Goal: Information Seeking & Learning: Learn about a topic

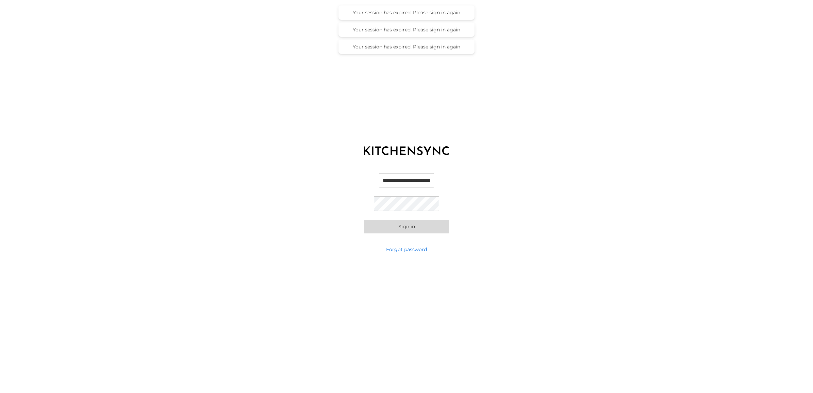
scroll to position [0, 16]
click at [402, 186] on input "**********" at bounding box center [406, 180] width 65 height 14
type input "**********"
click at [415, 222] on button "Sign in" at bounding box center [406, 227] width 85 height 14
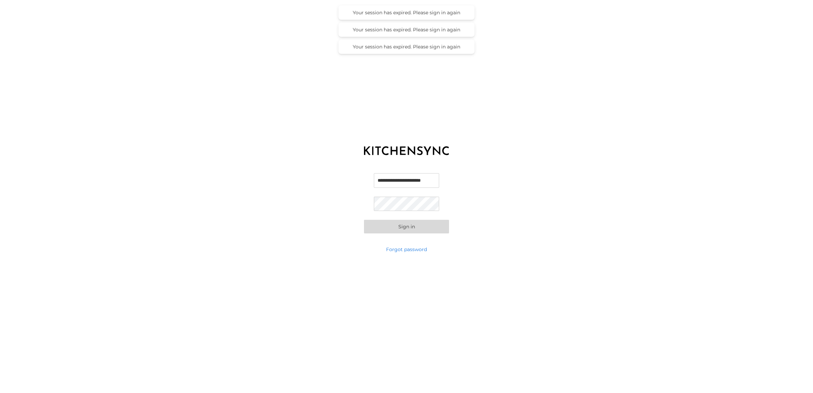
scroll to position [0, 0]
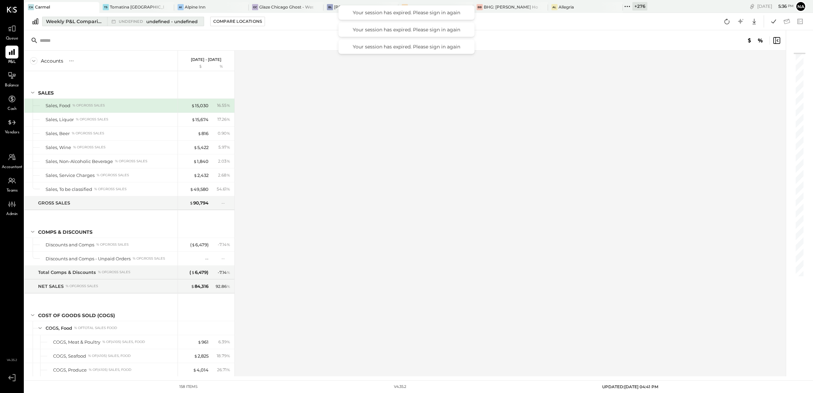
click at [68, 22] on div "Weekly P&L Comparison" at bounding box center [74, 21] width 57 height 7
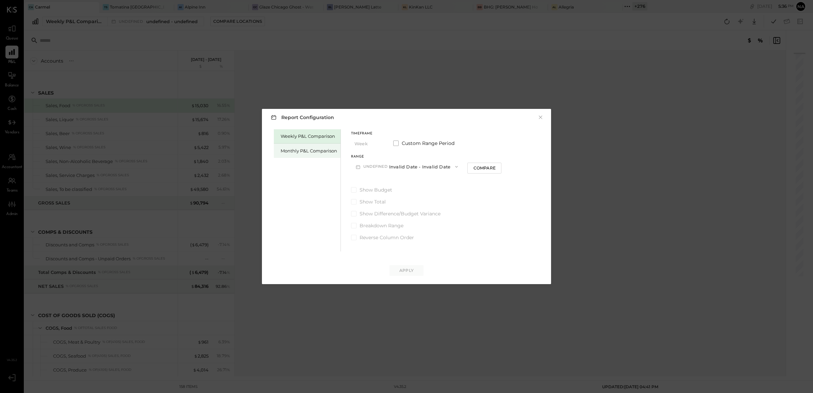
click at [317, 151] on div "Monthly P&L Comparison" at bounding box center [309, 151] width 56 height 6
click at [395, 167] on button "M09 [DATE] - [DATE]" at bounding box center [387, 166] width 72 height 13
click at [399, 186] on div "M08 [DATE] - [DATE]" at bounding box center [391, 182] width 78 height 14
click at [444, 168] on div "Compare" at bounding box center [445, 168] width 22 height 6
click at [455, 167] on icon "button" at bounding box center [457, 167] width 4 height 4
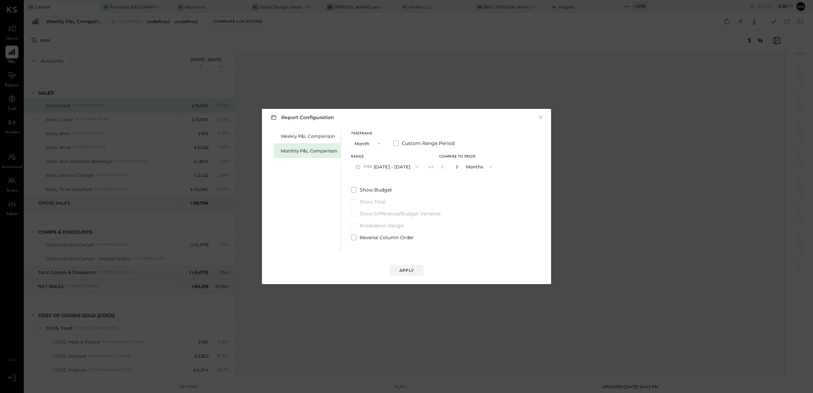
click at [455, 167] on icon "button" at bounding box center [457, 167] width 4 height 4
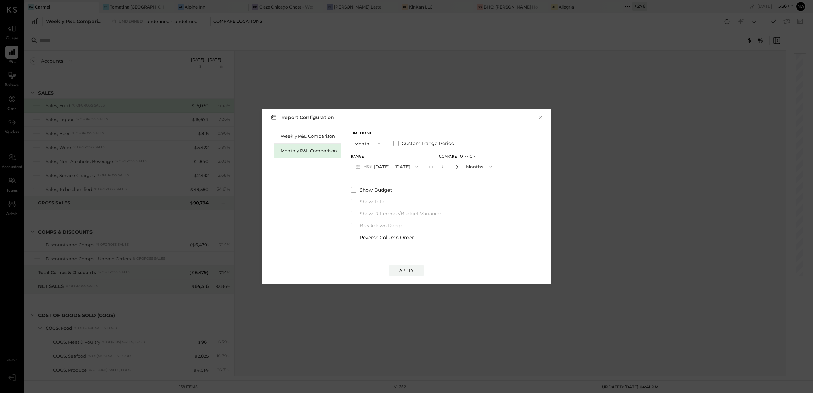
type input "*"
click at [409, 271] on div "Apply" at bounding box center [407, 270] width 14 height 6
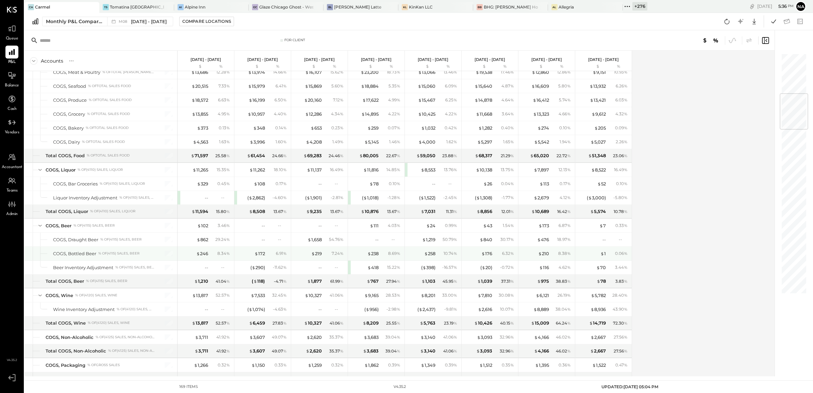
scroll to position [340, 0]
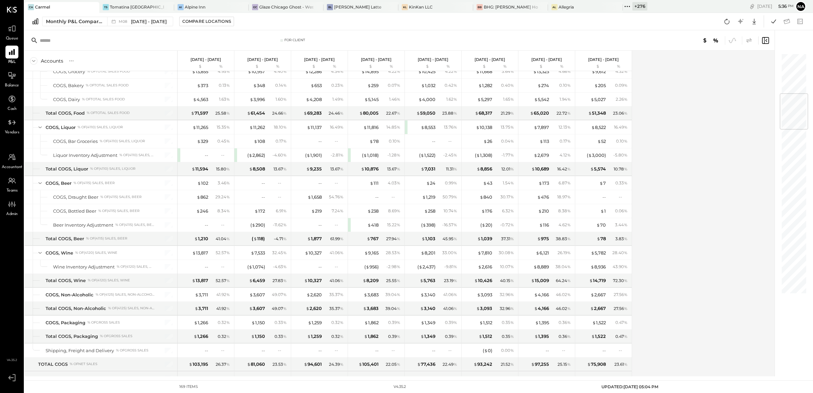
click at [750, 39] on icon at bounding box center [749, 40] width 5 height 5
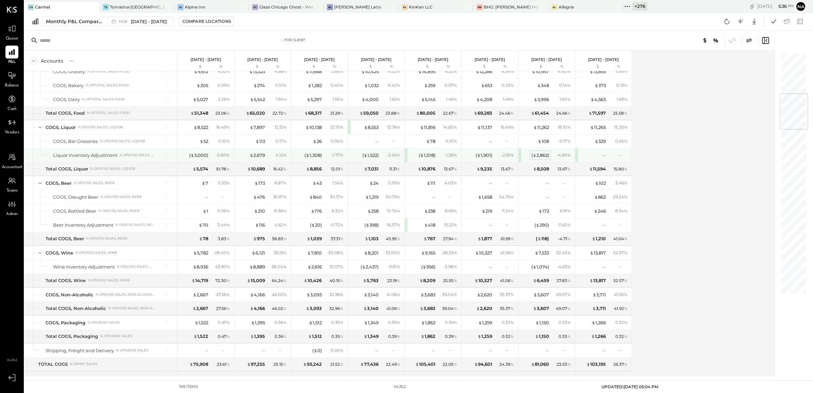
click at [542, 159] on div "( $ 2,862 )" at bounding box center [541, 155] width 18 height 6
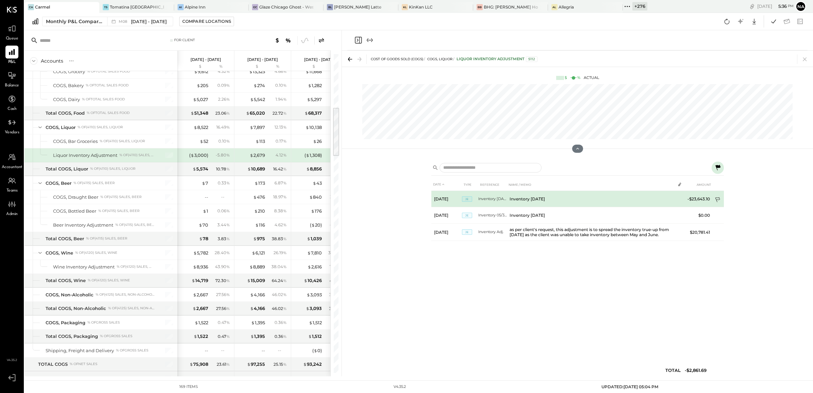
click at [715, 201] on icon at bounding box center [718, 200] width 7 height 7
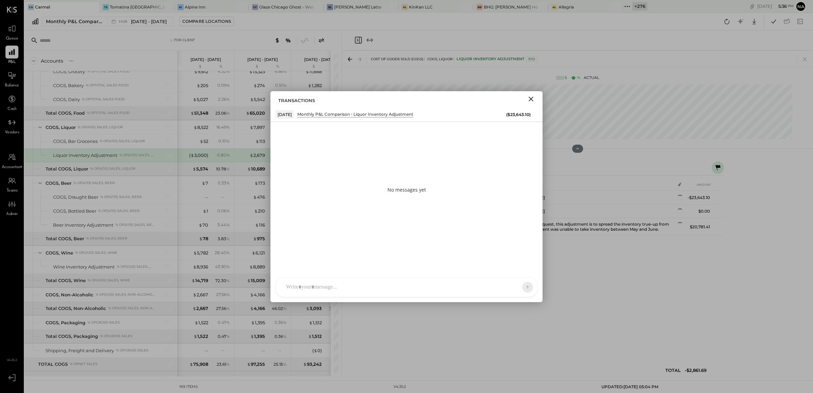
click at [421, 282] on div at bounding box center [406, 287] width 261 height 19
paste div
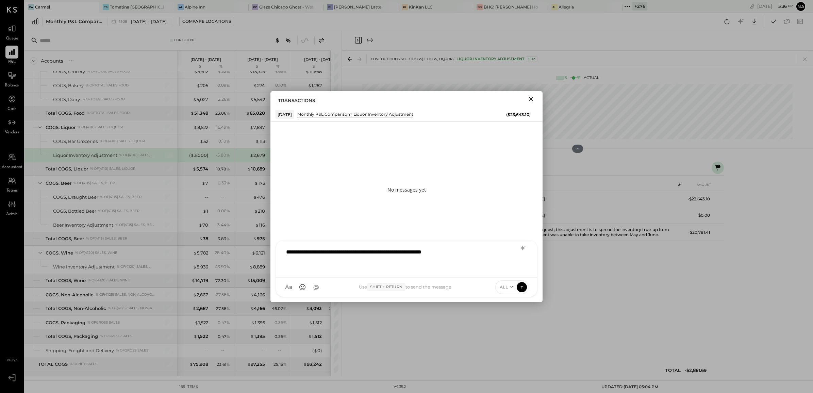
click at [506, 284] on span "ALL" at bounding box center [504, 287] width 9 height 6
click at [506, 270] on div "INTERNAL" at bounding box center [516, 270] width 40 height 11
click at [523, 288] on icon at bounding box center [522, 286] width 6 height 7
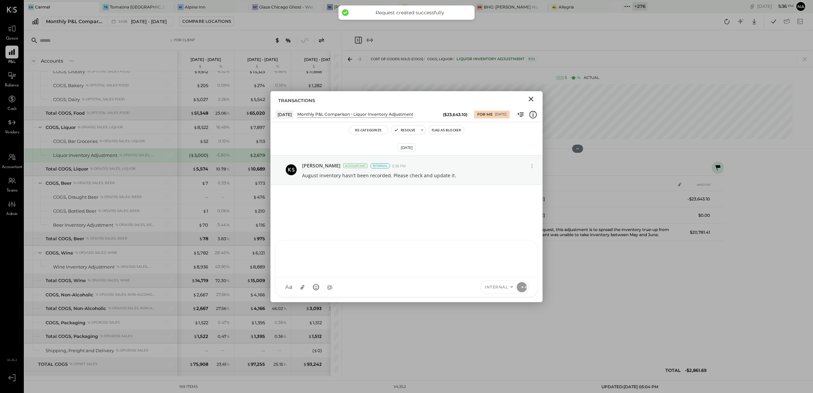
click at [528, 98] on icon "Close" at bounding box center [531, 99] width 8 height 8
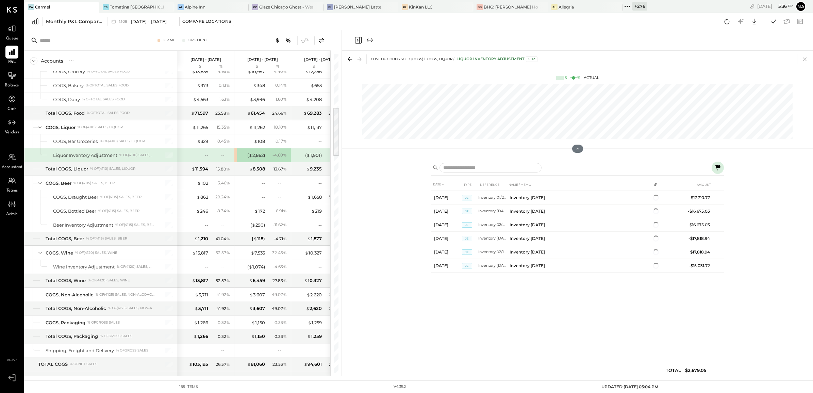
click at [801, 59] on icon at bounding box center [805, 59] width 10 height 10
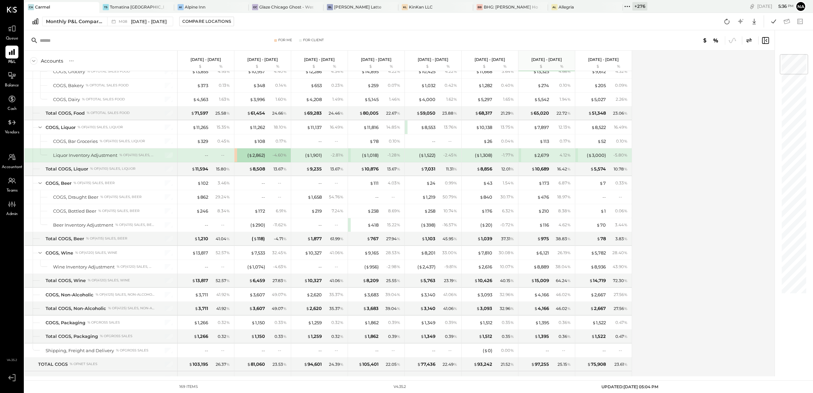
click at [647, 173] on div "Accounts S % GL [DATE] - [DATE] $ % [DATE] - [DATE] $ % [DATE] - [DATE] $ % [DA…" at bounding box center [400, 214] width 751 height 326
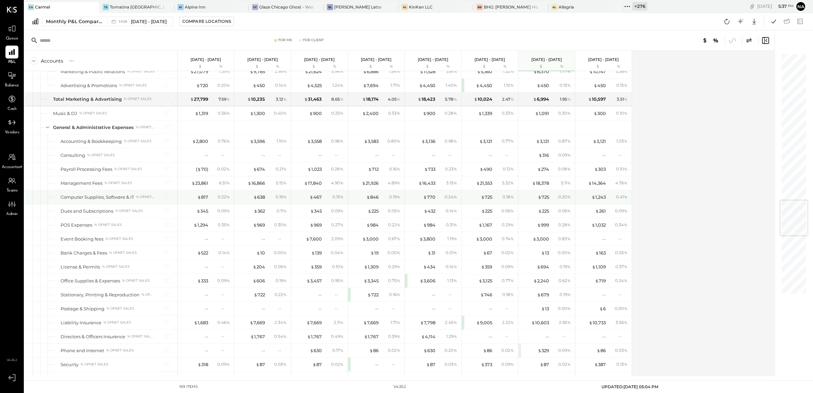
scroll to position [1234, 0]
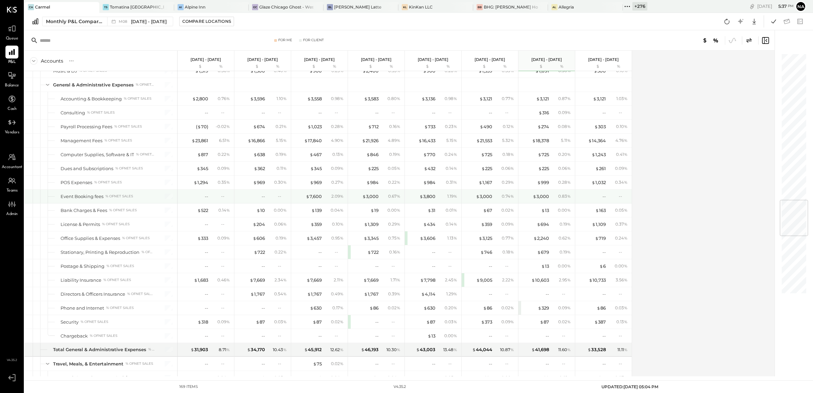
click at [550, 203] on div "$ 3,000 0.83 %" at bounding box center [547, 197] width 51 height 14
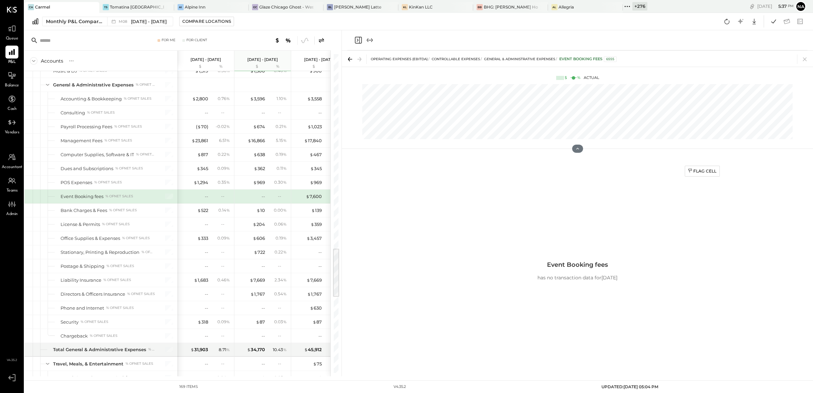
click at [546, 205] on div "Flag Cell Event Booking fees has no transaction data for [DATE]" at bounding box center [577, 271] width 293 height 218
click at [805, 60] on icon at bounding box center [805, 60] width 4 height 4
